Goal: Information Seeking & Learning: Learn about a topic

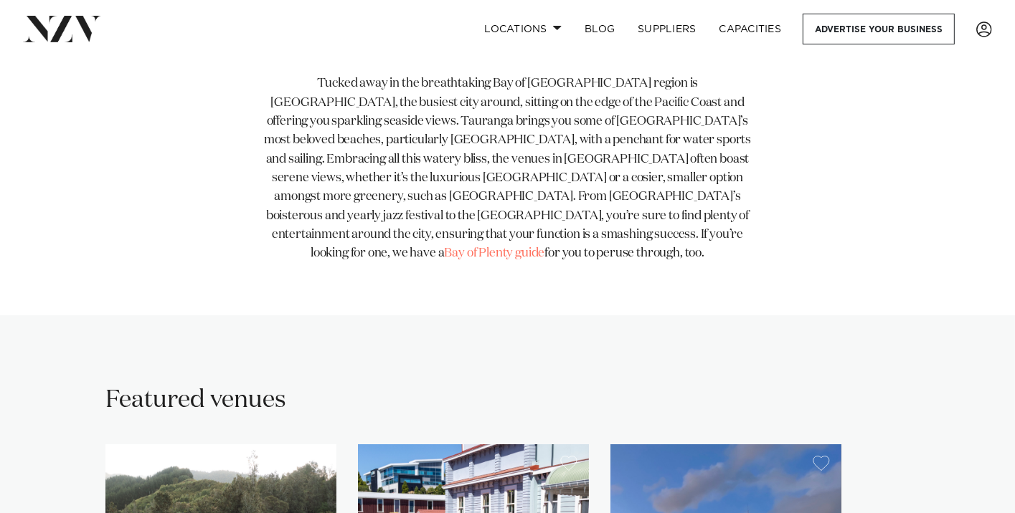
scroll to position [574, 0]
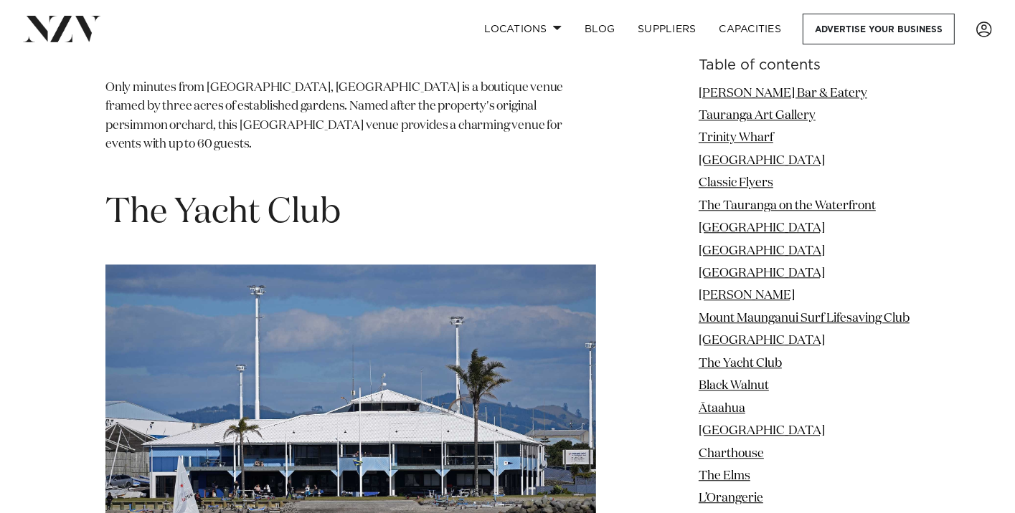
scroll to position [8031, 0]
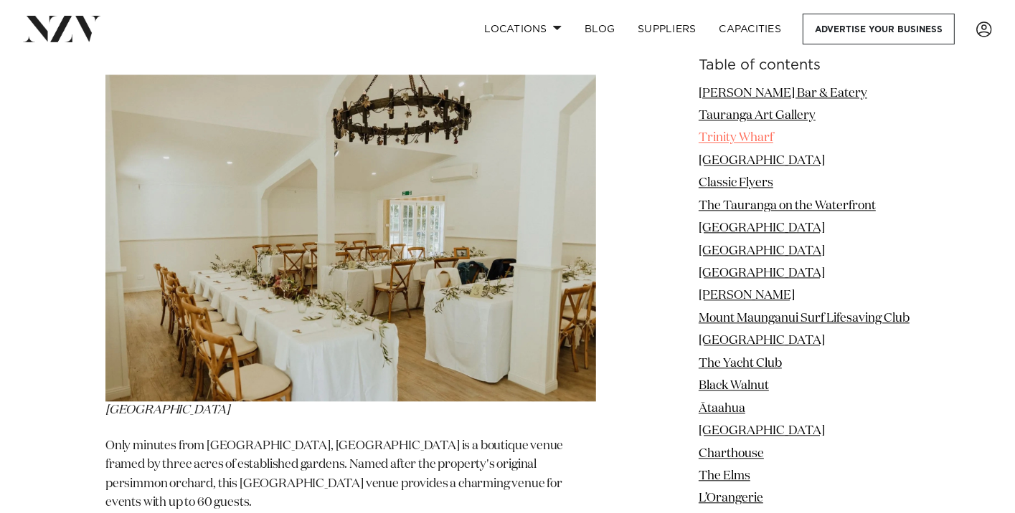
click at [713, 137] on link "Trinity Wharf" at bounding box center [735, 139] width 75 height 12
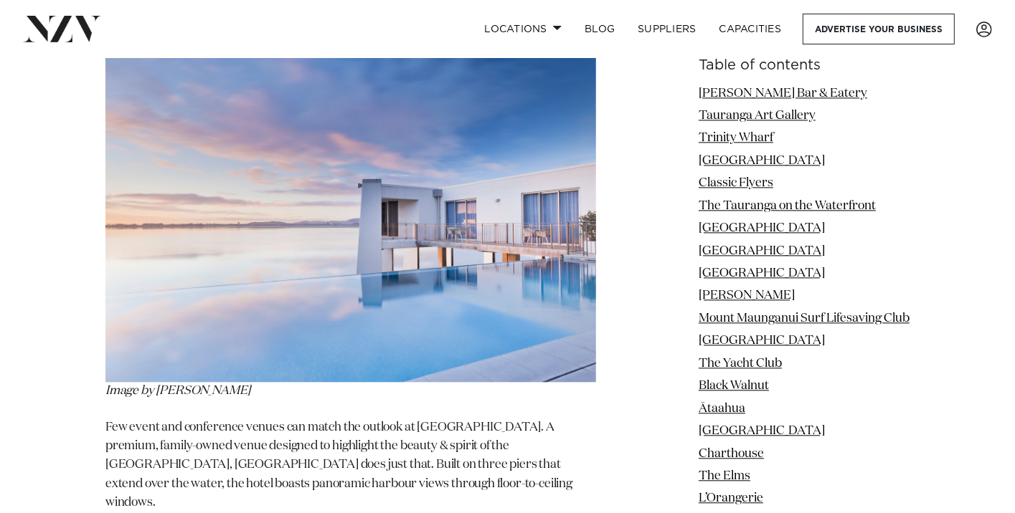
scroll to position [3134, 0]
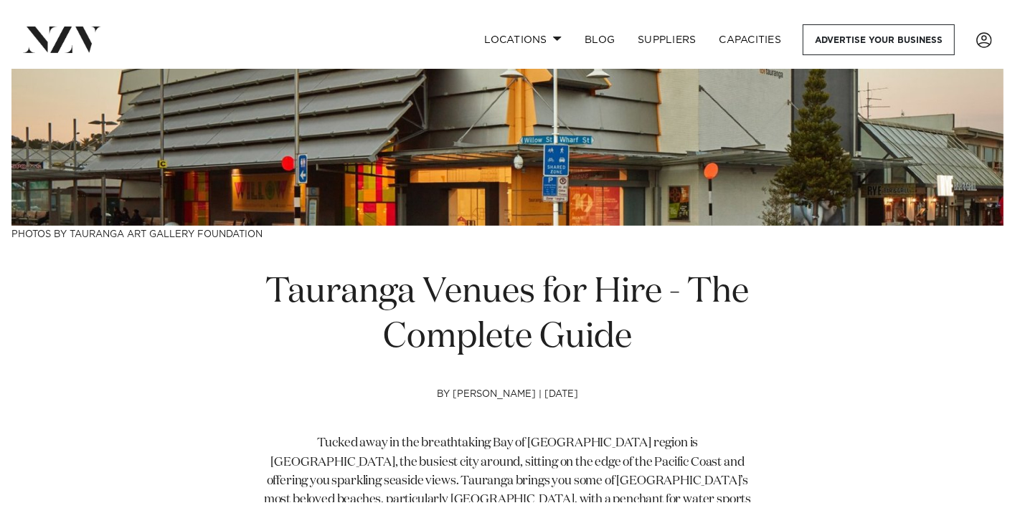
scroll to position [574, 0]
